Goal: Task Accomplishment & Management: Manage account settings

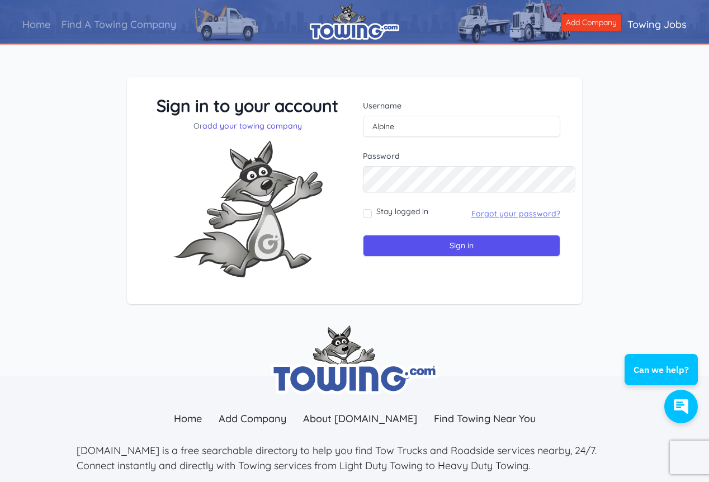
click at [507, 219] on link "Forgot your password?" at bounding box center [516, 214] width 89 height 10
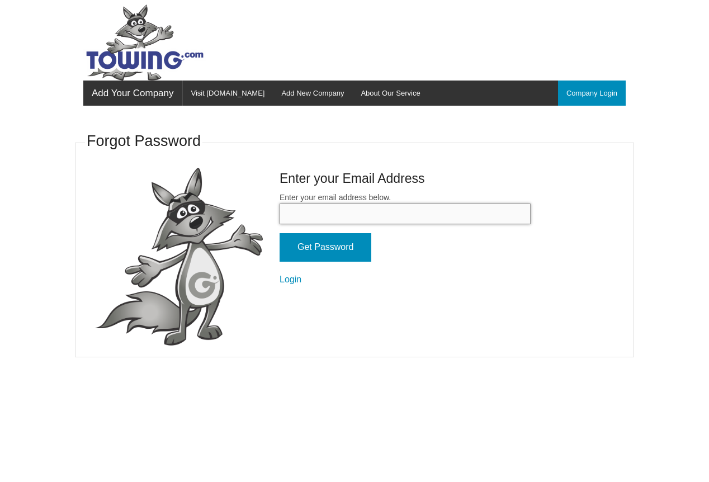
click at [384, 224] on input "Enter your email address below." at bounding box center [405, 214] width 251 height 21
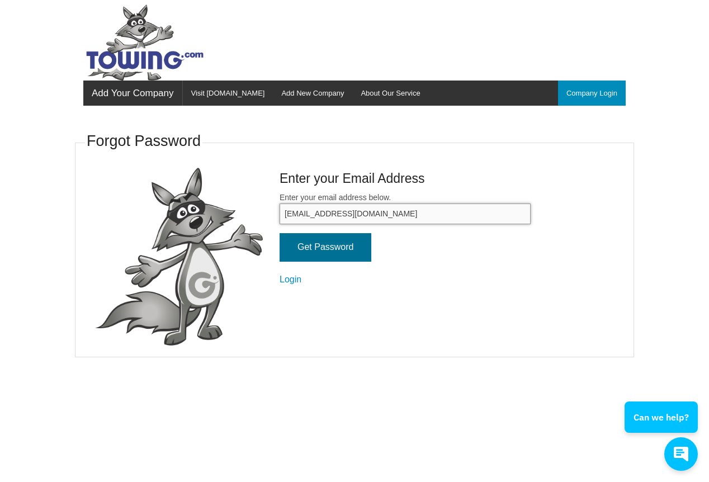
type input "alpinetow@gmail.com"
click at [298, 262] on input "Get Password" at bounding box center [326, 247] width 92 height 29
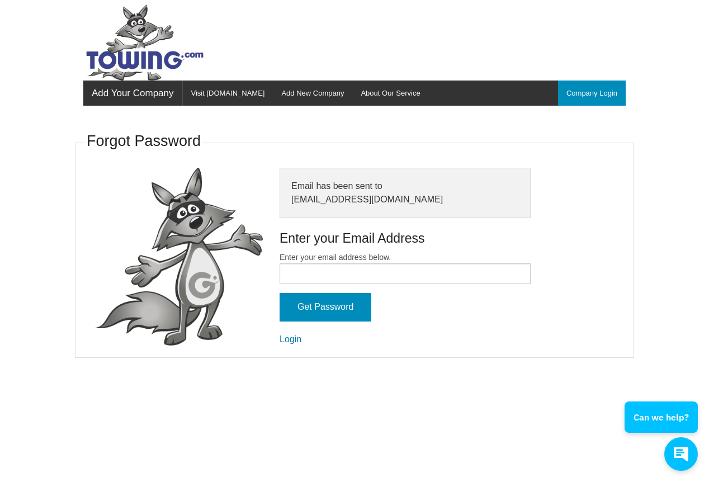
click at [280, 344] on link "Login" at bounding box center [291, 340] width 22 height 10
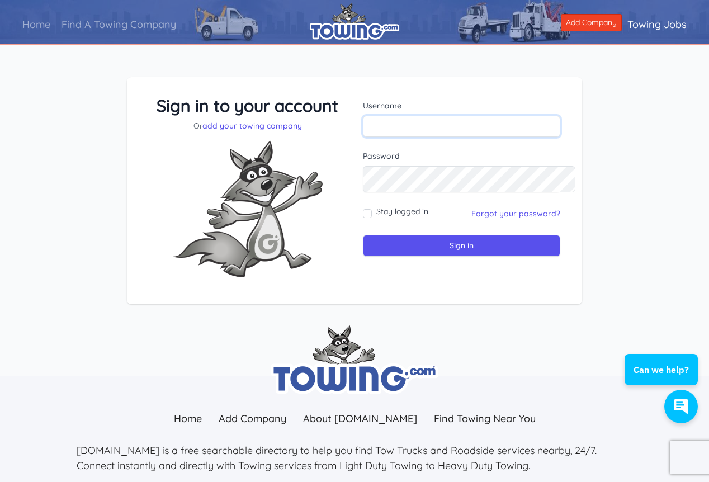
click at [371, 137] on input "text" at bounding box center [461, 126] width 197 height 21
type input "Alpine"
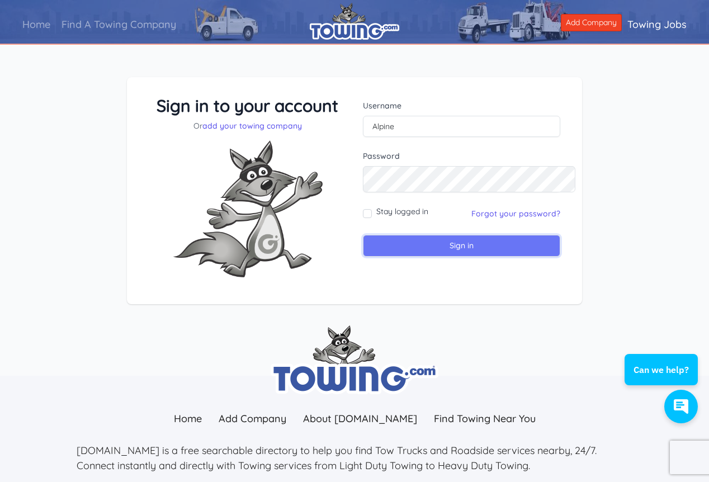
click at [476, 257] on input "Sign in" at bounding box center [461, 246] width 197 height 22
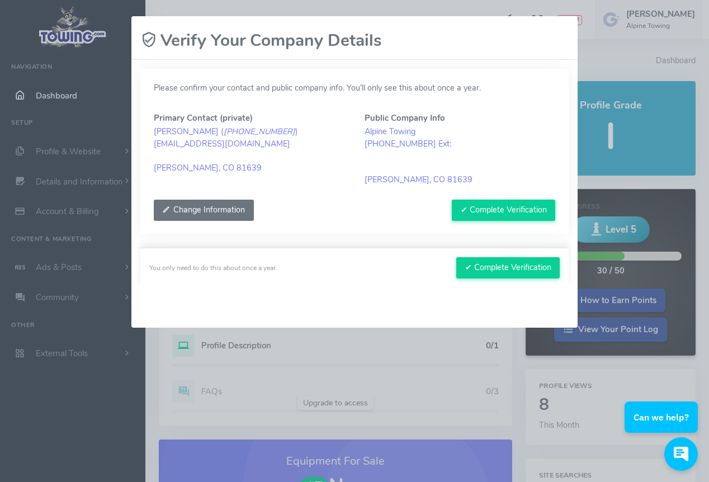
click at [198, 221] on button "Change Information" at bounding box center [204, 210] width 100 height 21
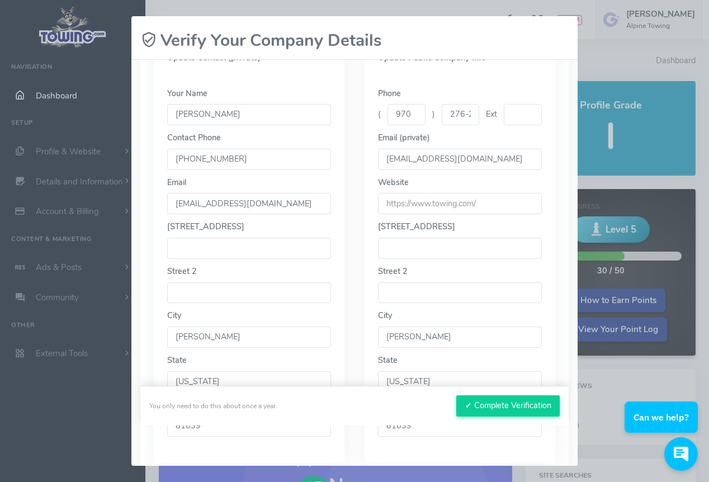
scroll to position [222, 0]
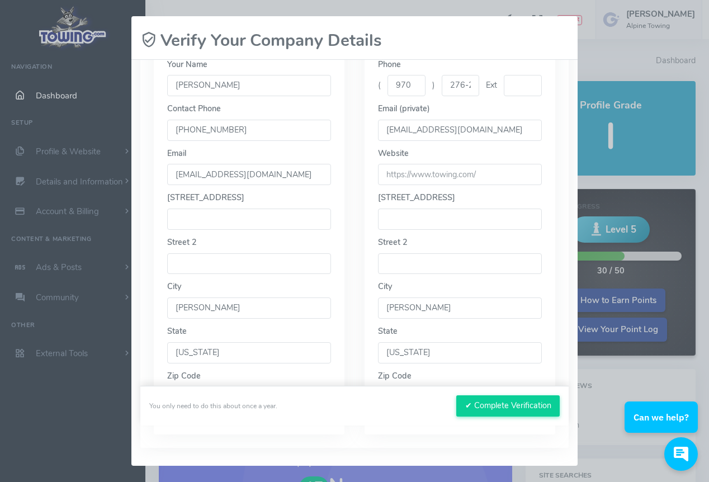
click at [416, 96] on input "970" at bounding box center [407, 85] width 38 height 21
drag, startPoint x: 408, startPoint y: 171, endPoint x: 439, endPoint y: 173, distance: 31.4
click at [426, 96] on input "970" at bounding box center [407, 85] width 38 height 21
drag, startPoint x: 446, startPoint y: 171, endPoint x: 484, endPoint y: 178, distance: 39.2
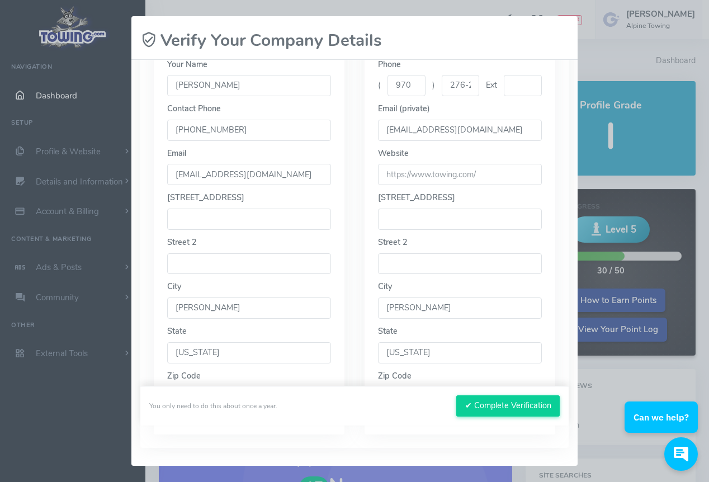
click at [533, 96] on div "( 970 ) 276-2145 Ext" at bounding box center [460, 85] width 164 height 21
click at [462, 96] on input "276-2145" at bounding box center [461, 85] width 38 height 21
click at [467, 96] on input "276-2145" at bounding box center [461, 85] width 38 height 21
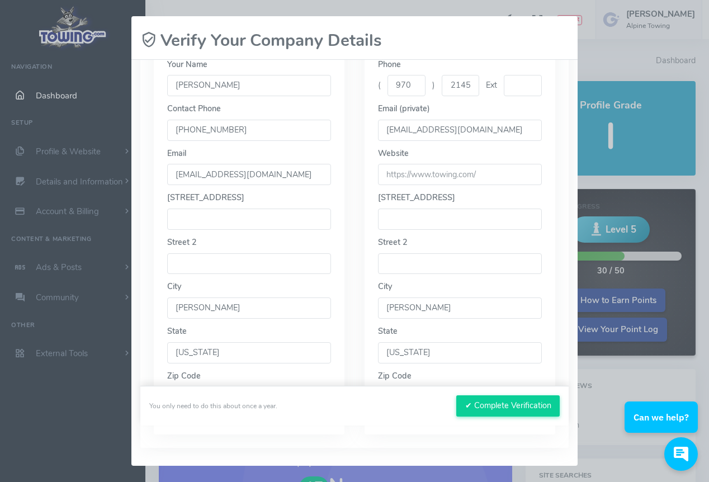
click at [493, 185] on input "url" at bounding box center [460, 174] width 164 height 21
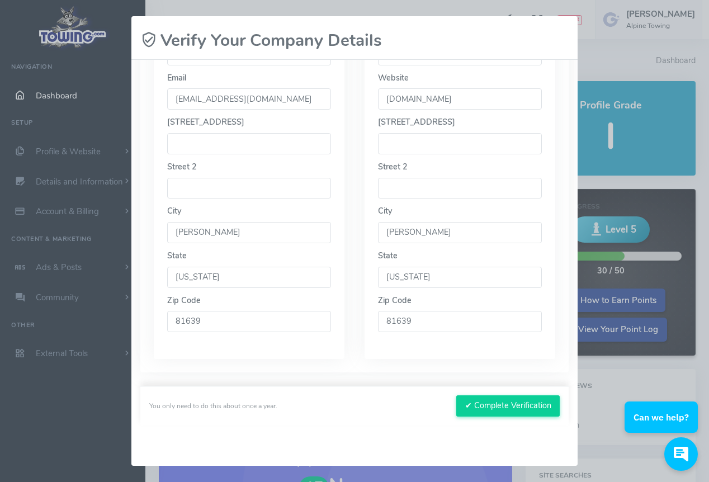
scroll to position [444, 0]
type input "alpinetowingsteamboat.com"
click at [428, 237] on input "[PERSON_NAME]" at bounding box center [460, 232] width 164 height 21
drag, startPoint x: 428, startPoint y: 237, endPoint x: 365, endPoint y: 227, distance: 63.5
click at [378, 227] on input "[PERSON_NAME]" at bounding box center [460, 232] width 164 height 21
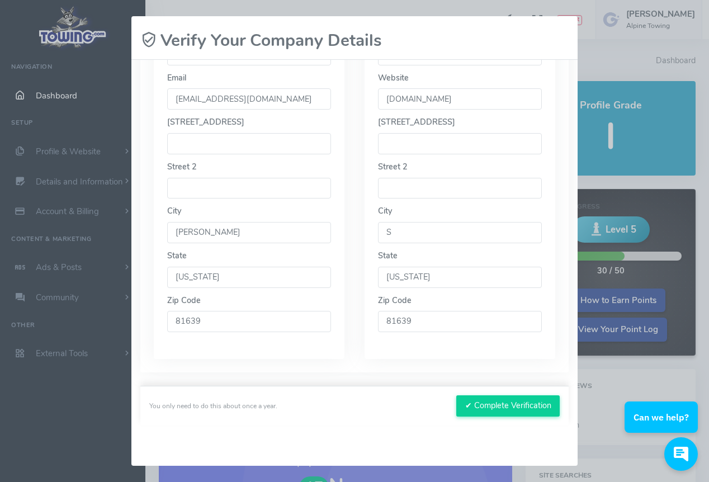
drag, startPoint x: 406, startPoint y: 228, endPoint x: 372, endPoint y: 220, distance: 34.9
click at [378, 222] on input "S" at bounding box center [460, 232] width 164 height 21
type input "Kremling"
drag, startPoint x: 430, startPoint y: 337, endPoint x: 352, endPoint y: 330, distance: 78.0
click at [378, 330] on input "81639" at bounding box center [460, 321] width 164 height 21
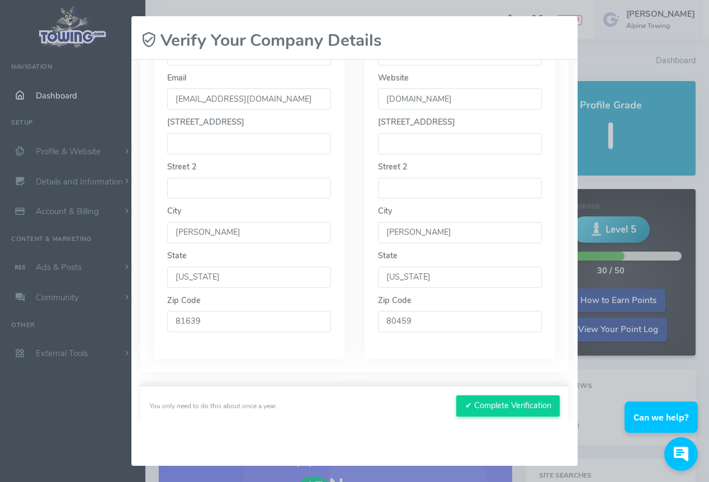
scroll to position [498, 0]
type input "80459"
click at [456, 396] on button "✔ Complete Verification" at bounding box center [507, 406] width 103 height 21
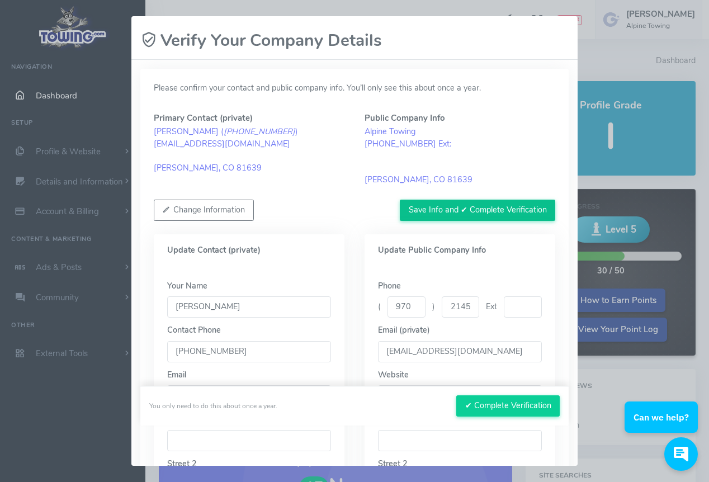
click at [400, 221] on button "Save Info and ✔ Complete Verification" at bounding box center [478, 210] width 156 height 21
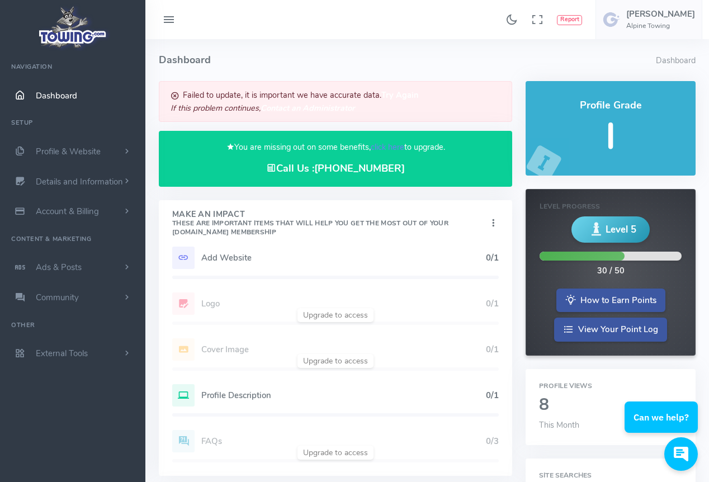
click at [246, 262] on h5 "Add Website" at bounding box center [343, 257] width 285 height 9
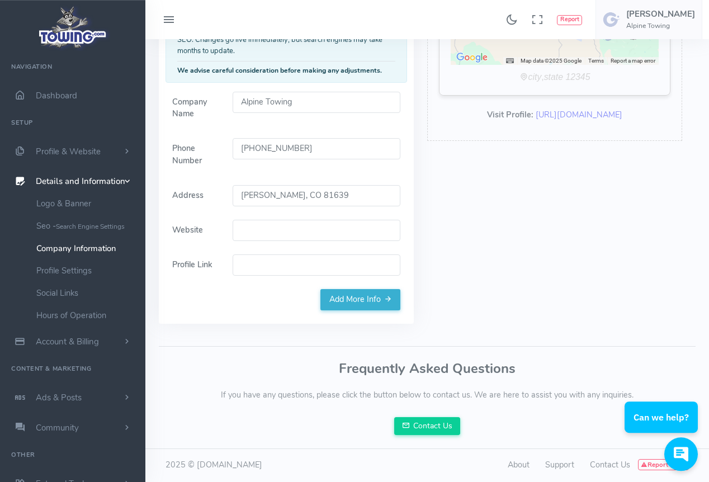
scroll to position [193, 0]
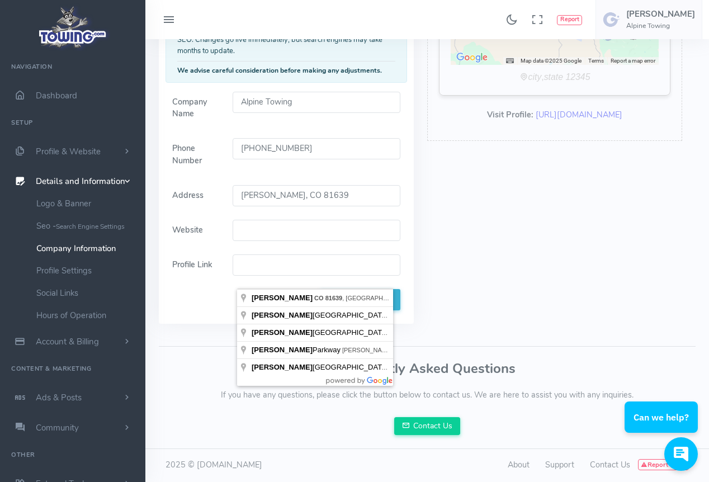
drag, startPoint x: 368, startPoint y: 269, endPoint x: 185, endPoint y: 233, distance: 186.4
click at [181, 232] on form "Company Name Alpine Towing Phone Number [PHONE_NUMBER] Address [PERSON_NAME], C…" at bounding box center [287, 190] width 242 height 197
click at [257, 206] on input "Hayden, CO 81639" at bounding box center [317, 195] width 168 height 21
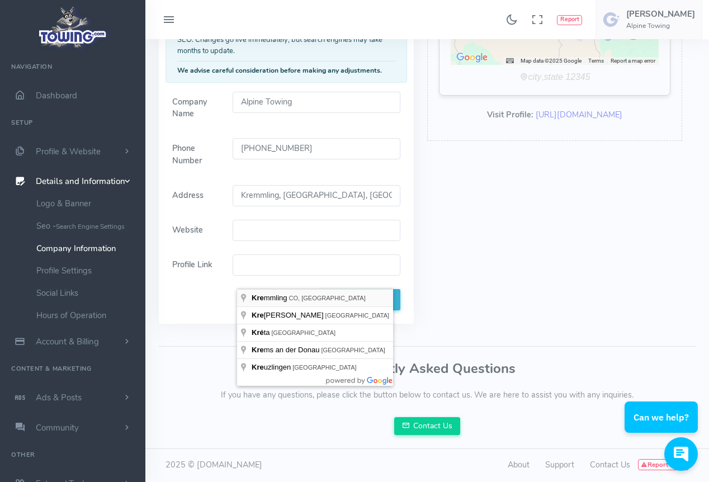
type input "Kremmling, CO 80459, USA"
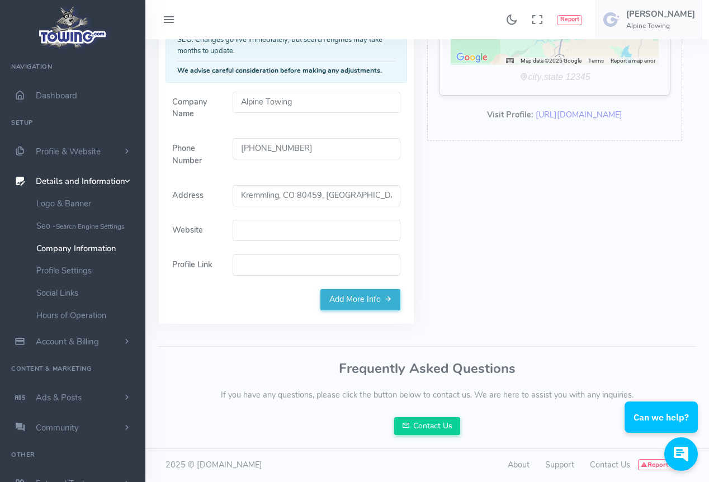
click at [280, 241] on input "Website" at bounding box center [317, 230] width 168 height 21
click at [258, 241] on input "Website" at bounding box center [317, 230] width 168 height 21
paste input "https://alpinetowingsteamboat.com/"
type input "https://alpinetowingsteamboat.com/"
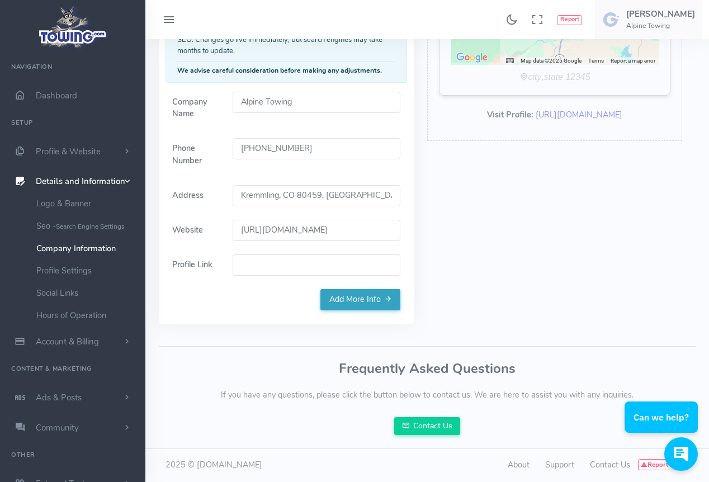
click at [321, 310] on link "Add More Info" at bounding box center [361, 299] width 80 height 21
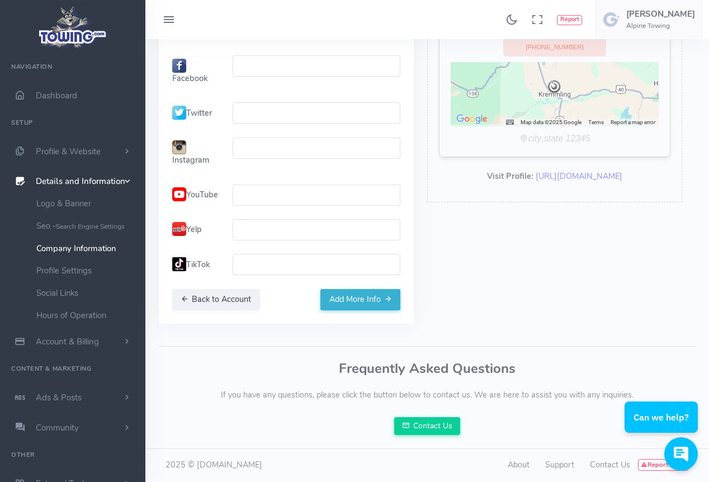
scroll to position [290, 0]
click at [321, 310] on button "Add More Info" at bounding box center [361, 299] width 80 height 21
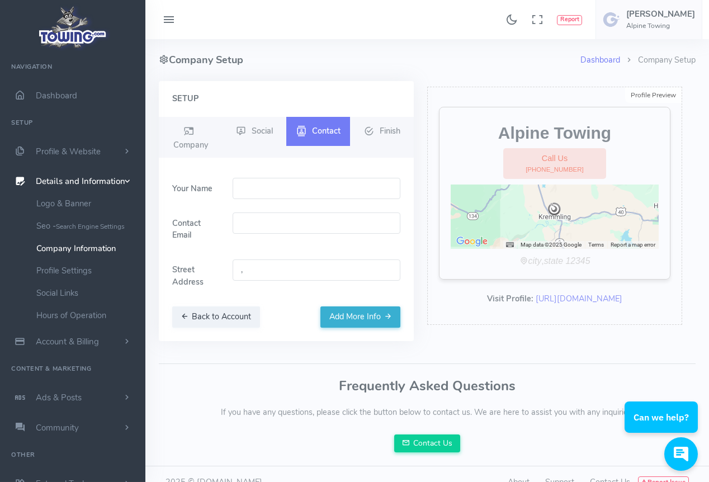
scroll to position [0, 0]
click at [316, 234] on input "email" at bounding box center [317, 223] width 168 height 21
type input "alpinetow@gmail.com"
click at [299, 281] on input "," at bounding box center [317, 270] width 168 height 21
click at [308, 328] on ul "Back to Account Add More Info" at bounding box center [286, 317] width 228 height 21
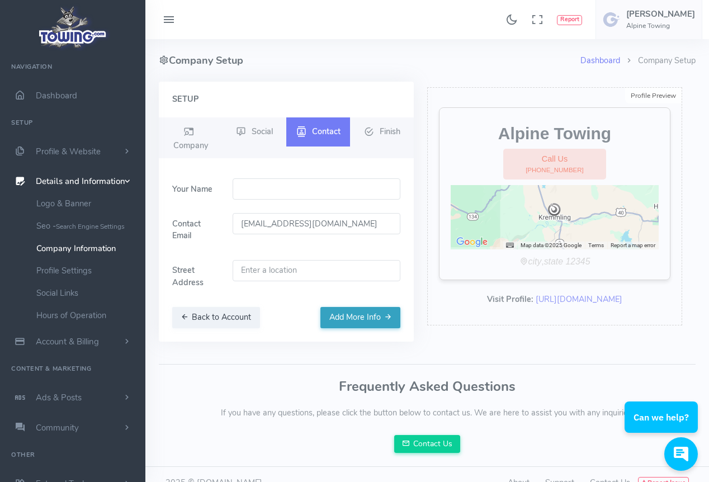
click at [321, 328] on button "Add More Info" at bounding box center [361, 317] width 80 height 21
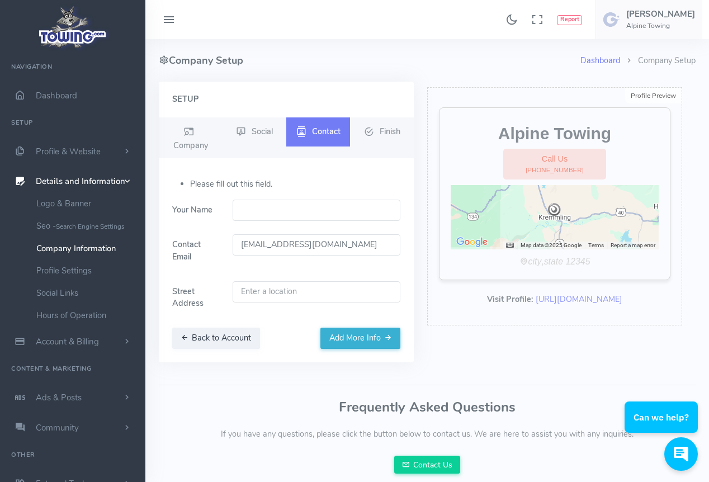
click at [355, 221] on input "text" at bounding box center [317, 210] width 168 height 21
type input "Lauren"
click at [367, 227] on form "Please fill out this field. Your Name Lauren Contact Email alpinetow@gmail.com …" at bounding box center [287, 252] width 242 height 149
click at [356, 349] on button "Add More Info" at bounding box center [361, 338] width 80 height 21
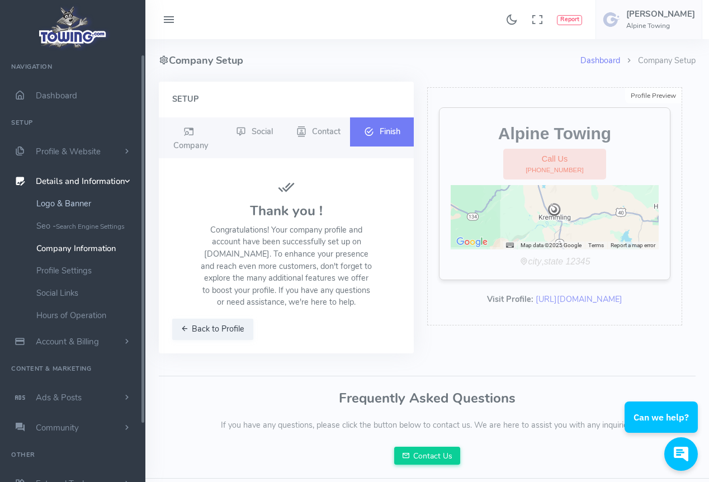
click at [92, 215] on link "Logo & Banner" at bounding box center [86, 203] width 117 height 22
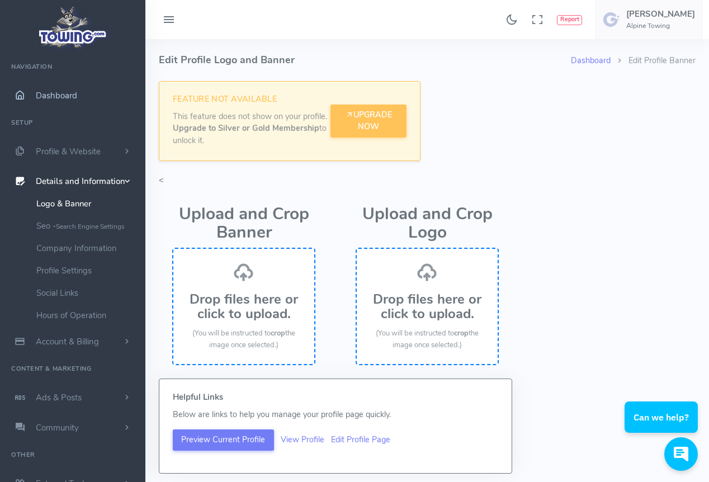
click at [55, 101] on span "Dashboard" at bounding box center [56, 95] width 41 height 11
